Goal: Task Accomplishment & Management: Use online tool/utility

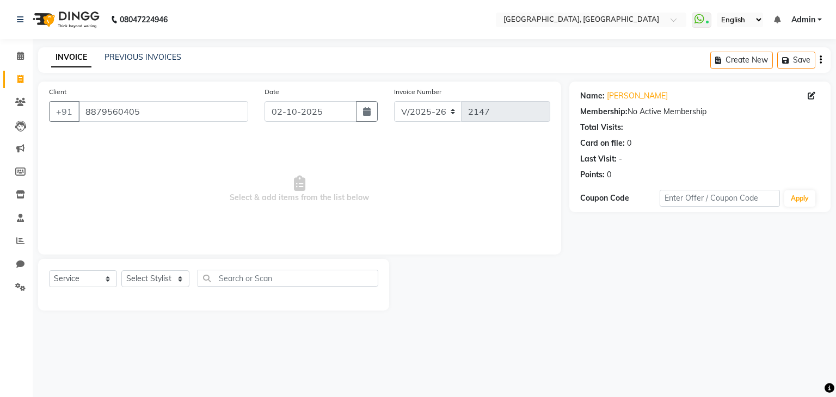
select select "6682"
select select "service"
select select "6682"
select select "service"
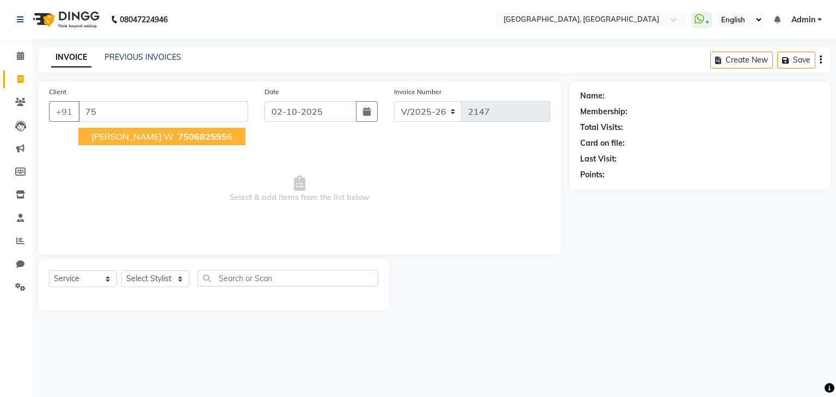
type input "7"
